Goal: Task Accomplishment & Management: Use online tool/utility

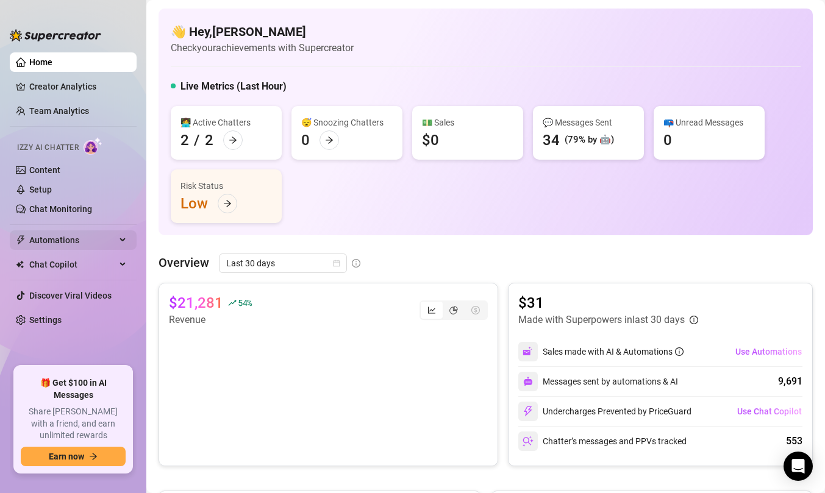
scroll to position [14, 0]
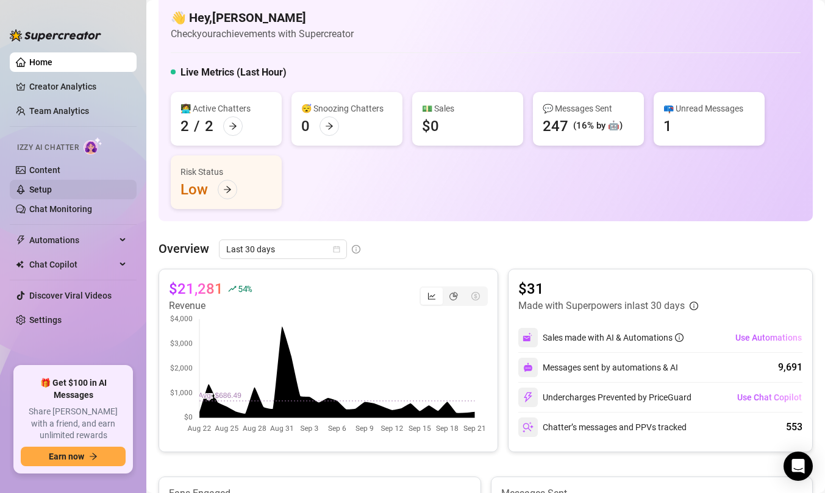
click at [52, 186] on link "Setup" at bounding box center [40, 190] width 23 height 10
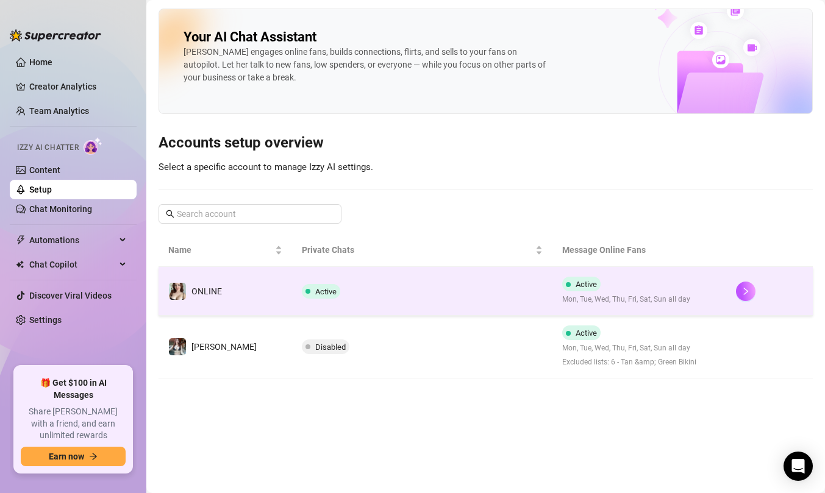
click at [224, 295] on td "ONLINE" at bounding box center [226, 291] width 134 height 49
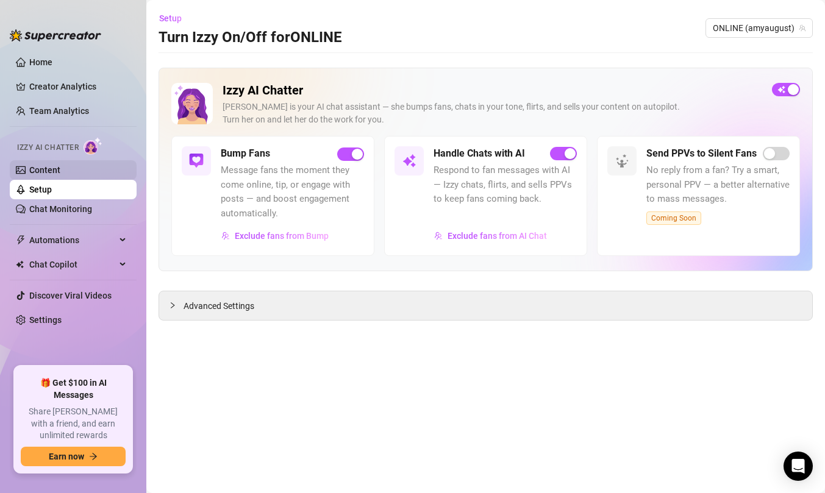
click at [60, 175] on link "Content" at bounding box center [44, 170] width 31 height 10
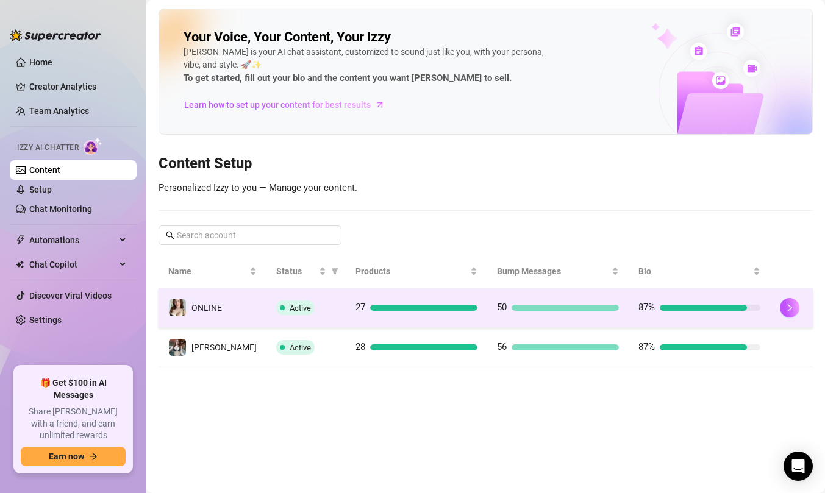
click at [211, 304] on span "ONLINE" at bounding box center [207, 308] width 30 height 10
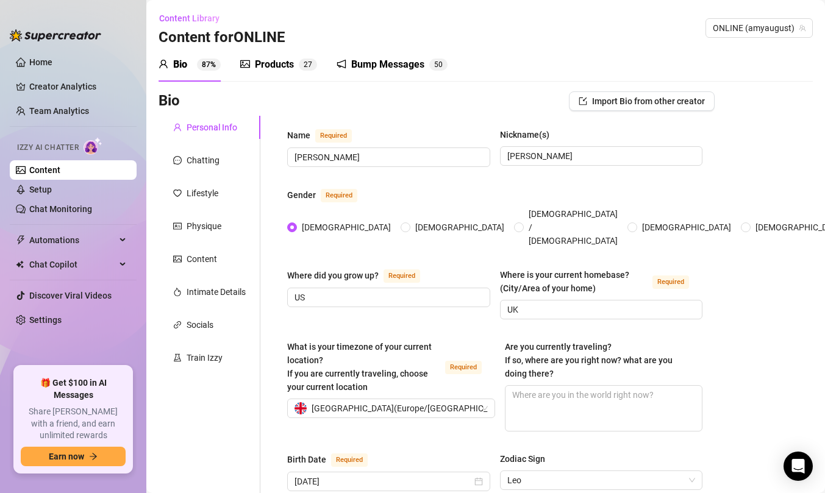
click at [274, 68] on div "Products" at bounding box center [274, 64] width 39 height 15
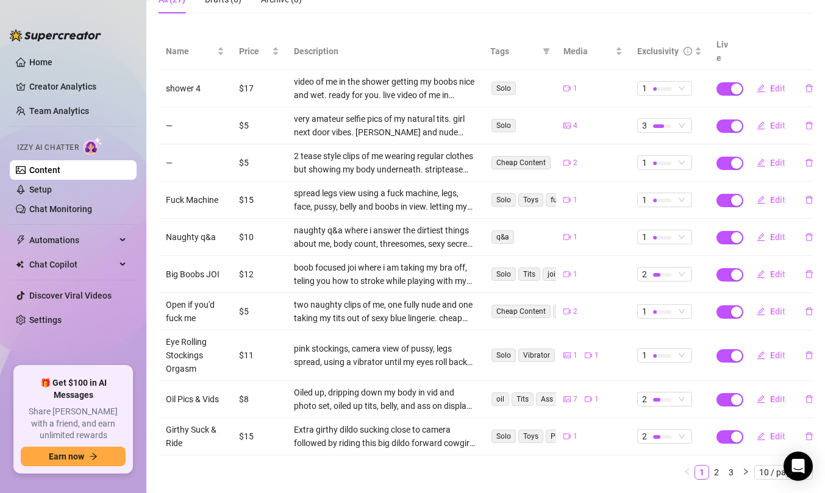
scroll to position [132, 0]
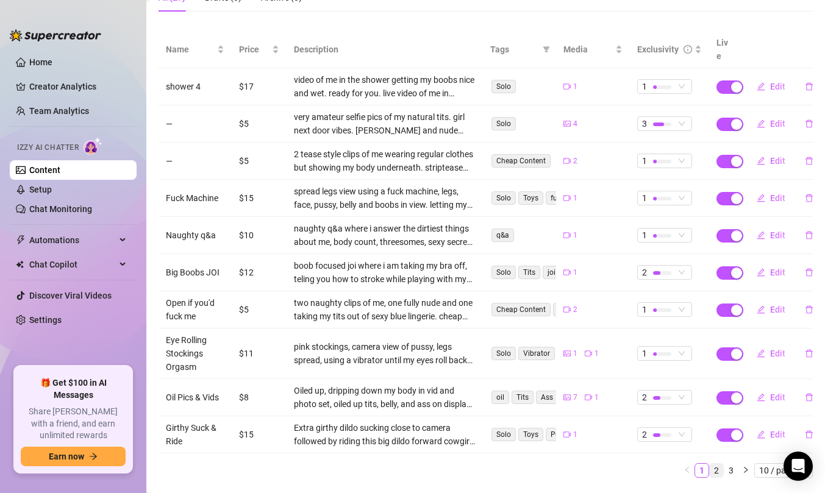
click at [717, 464] on link "2" at bounding box center [716, 470] width 13 height 13
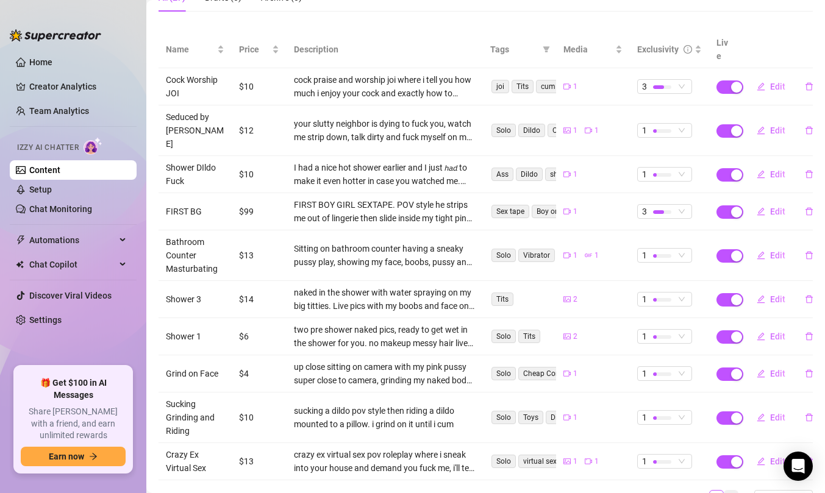
click at [730, 491] on link "3" at bounding box center [731, 497] width 13 height 13
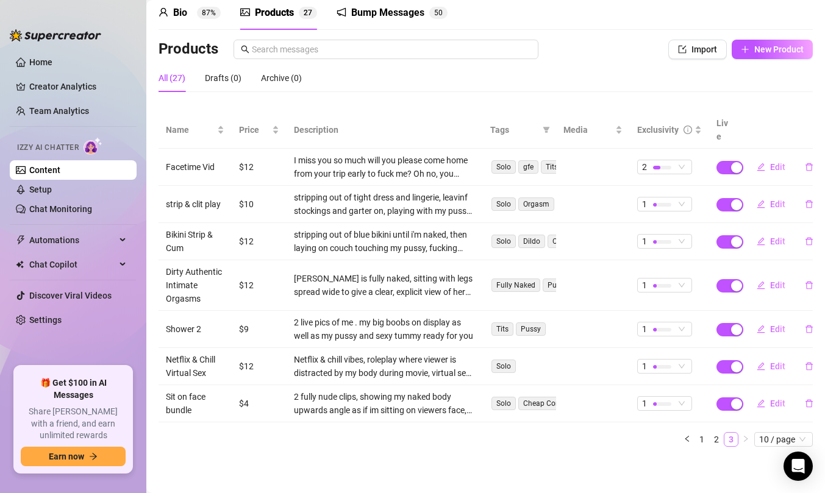
scroll to position [38, 0]
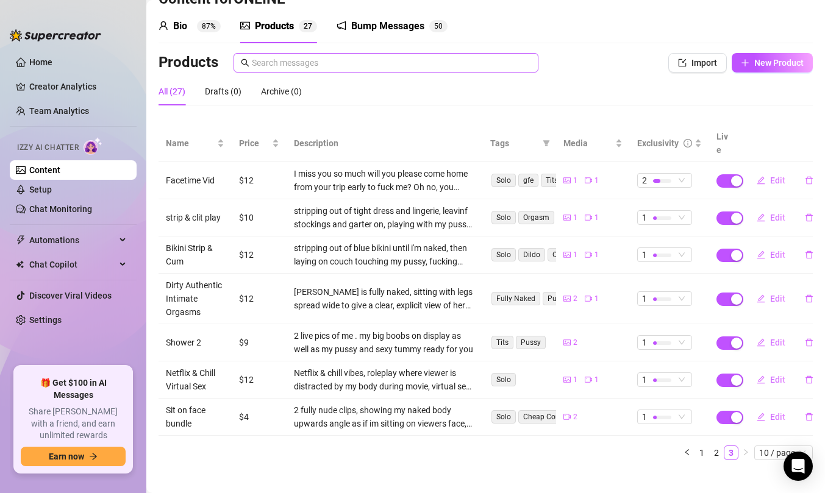
click at [447, 70] on span at bounding box center [386, 63] width 305 height 20
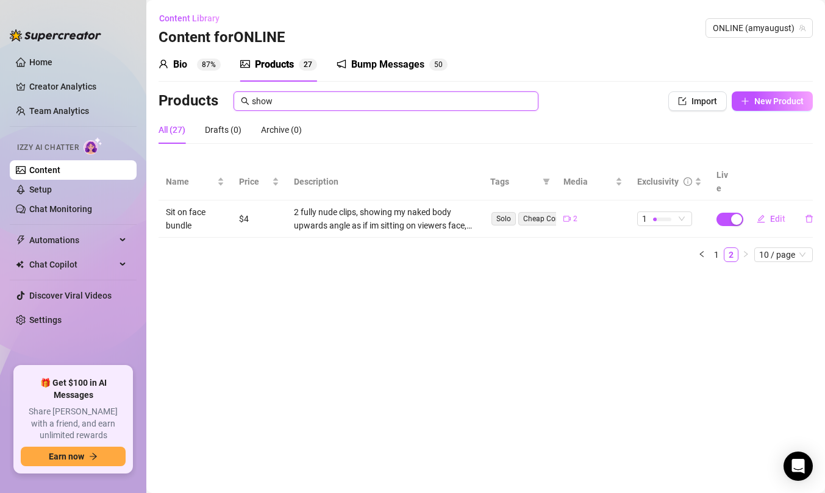
scroll to position [0, 0]
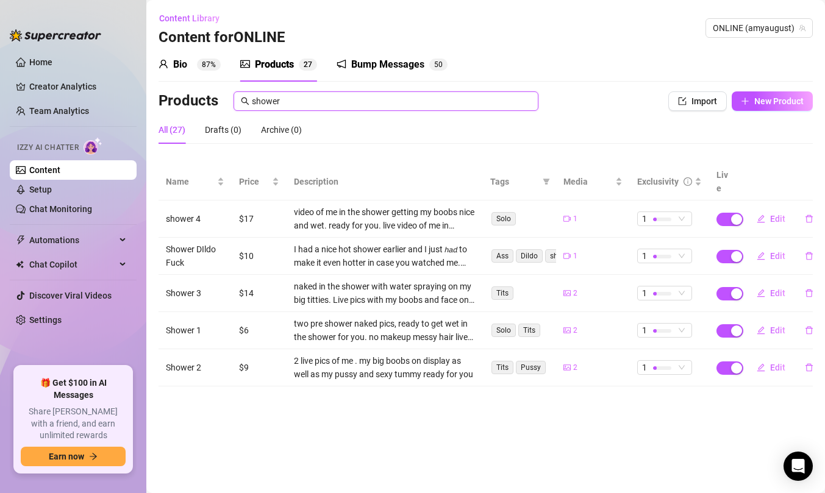
type input "shower"
